Goal: Check status

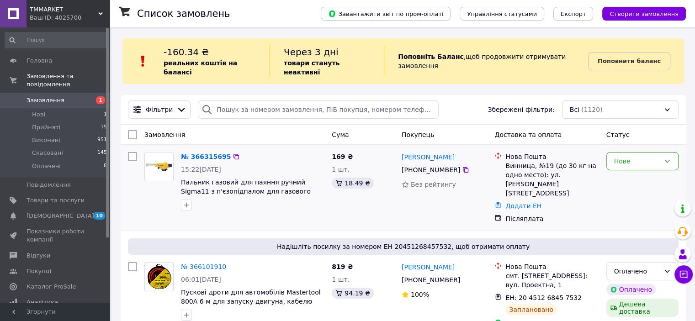
click at [205, 151] on div "№ 366315695" at bounding box center [206, 156] width 52 height 11
click at [206, 153] on link "№ 366315695" at bounding box center [206, 156] width 50 height 7
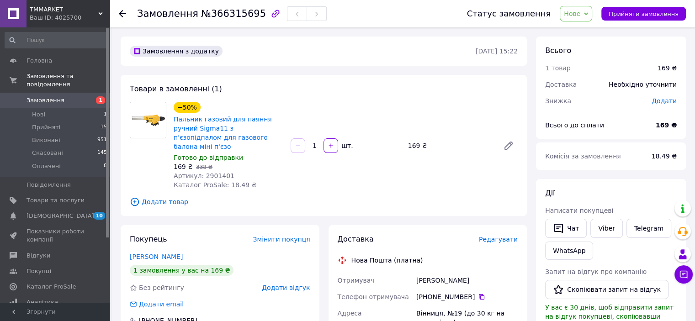
click at [210, 172] on span "Артикул: 2901401" at bounding box center [204, 175] width 61 height 7
copy span "2901401"
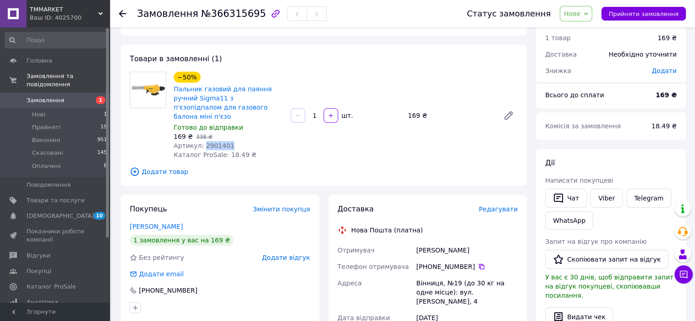
scroll to position [46, 0]
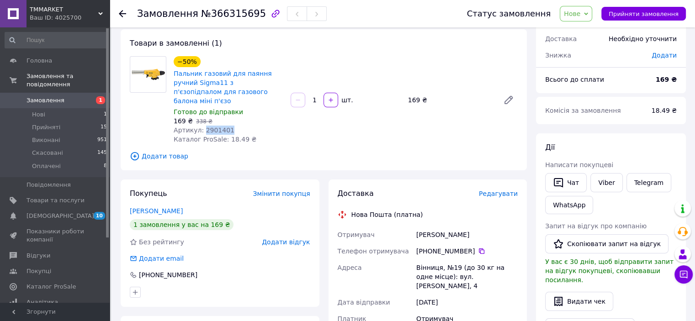
click at [67, 96] on span "Замовлення" at bounding box center [55, 100] width 58 height 8
